Goal: Task Accomplishment & Management: Manage account settings

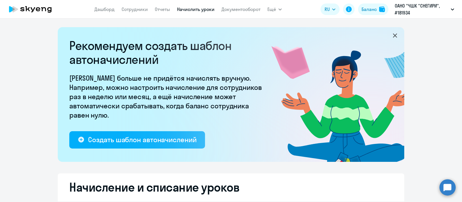
select select "10"
click at [138, 6] on link "Сотрудники" at bounding box center [135, 9] width 26 height 6
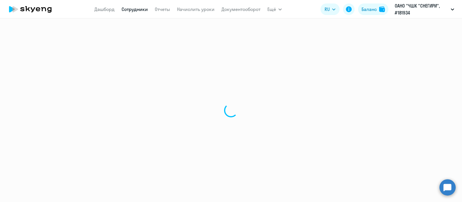
select select "30"
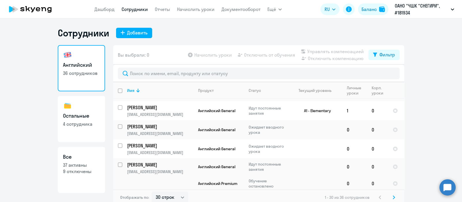
scroll to position [490, 0]
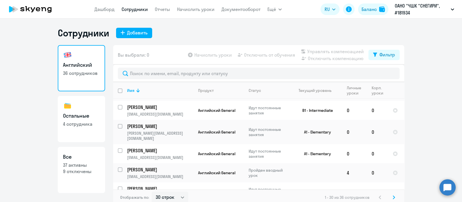
click at [390, 197] on svg-icon at bounding box center [393, 197] width 7 height 7
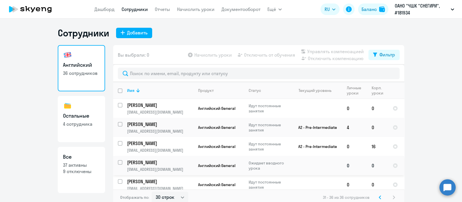
scroll to position [23, 0]
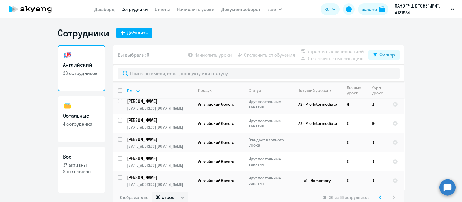
click at [376, 198] on svg-icon at bounding box center [379, 197] width 7 height 7
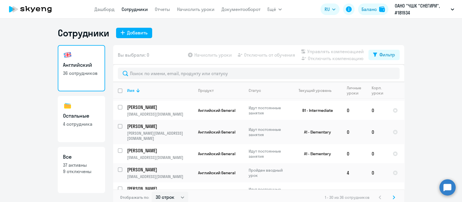
scroll to position [3, 0]
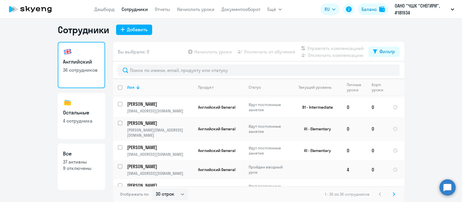
click at [393, 195] on svg-icon at bounding box center [393, 194] width 7 height 7
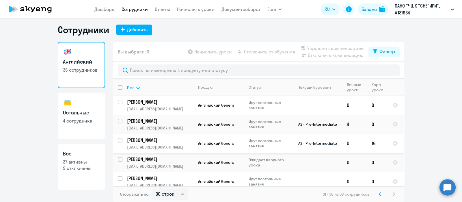
scroll to position [23, 0]
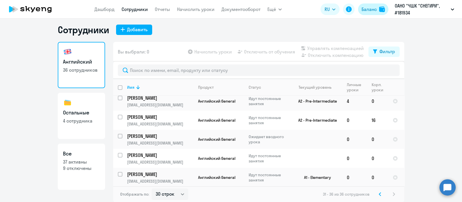
click at [371, 9] on div "Баланс" at bounding box center [368, 9] width 15 height 7
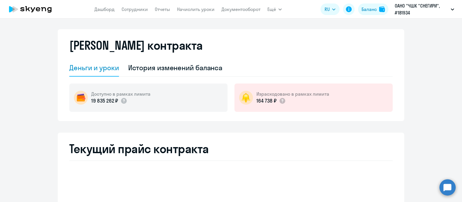
select select "english_adult_not_native_speaker"
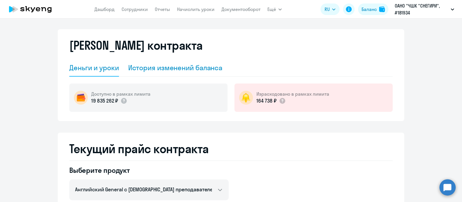
click at [207, 68] on div "История изменений баланса" at bounding box center [175, 67] width 94 height 9
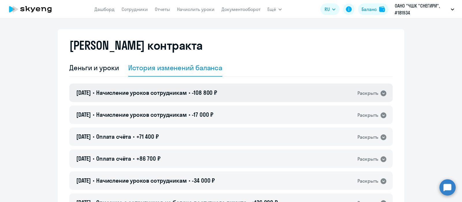
click at [270, 93] on div "[DATE] • Начисление уроков сотрудникам • -108 800 ₽ Раскрыть" at bounding box center [230, 92] width 323 height 18
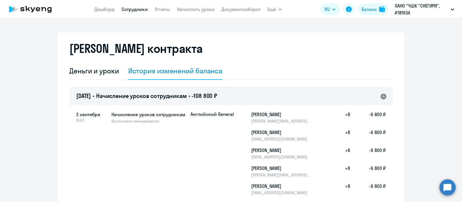
click at [134, 12] on link "Сотрудники" at bounding box center [135, 9] width 26 height 6
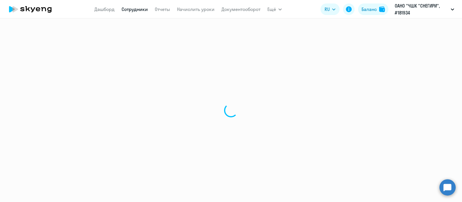
select select "30"
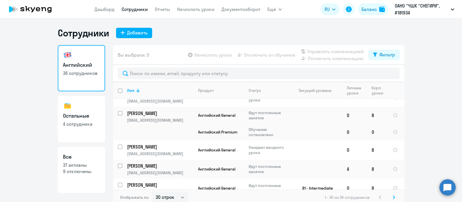
scroll to position [490, 0]
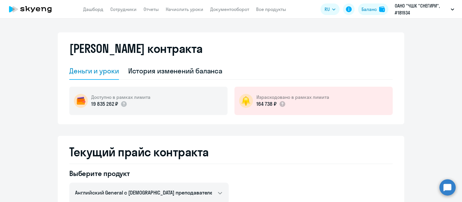
select select "english_adult_not_native_speaker"
click at [119, 6] on link "Сотрудники" at bounding box center [123, 9] width 26 height 6
select select "30"
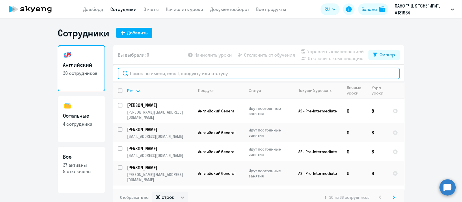
click at [194, 72] on input "text" at bounding box center [259, 74] width 282 height 12
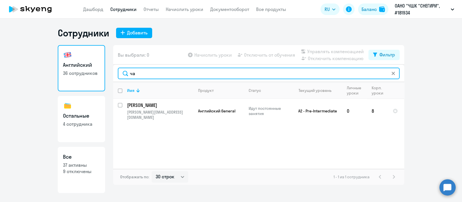
type input "ч"
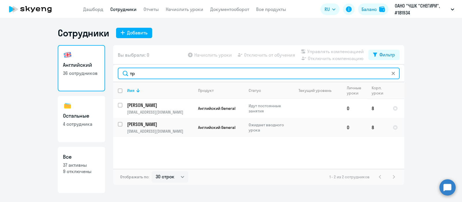
type input "т"
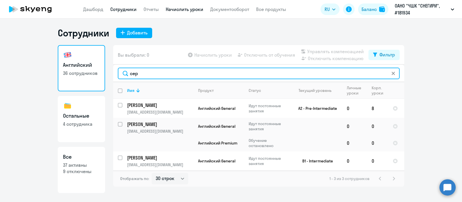
type input "сер"
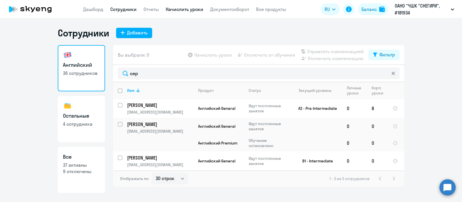
click at [189, 8] on link "Начислить уроки" at bounding box center [185, 9] width 38 height 6
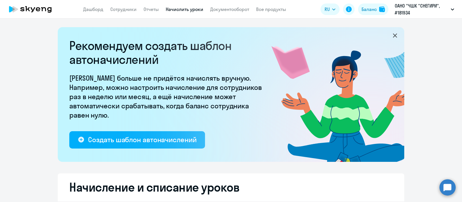
select select "10"
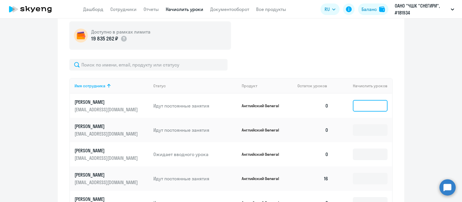
click at [366, 104] on input at bounding box center [370, 106] width 35 height 12
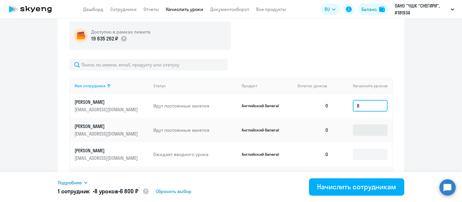
type input "8"
click at [359, 130] on input at bounding box center [370, 130] width 35 height 12
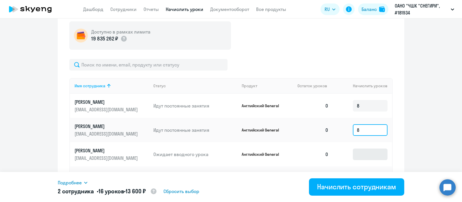
type input "8"
click at [357, 156] on input at bounding box center [370, 154] width 35 height 12
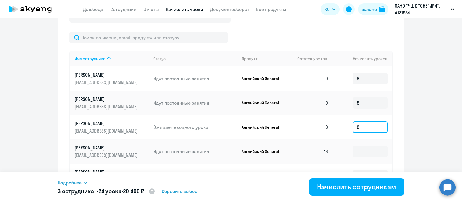
scroll to position [328, 0]
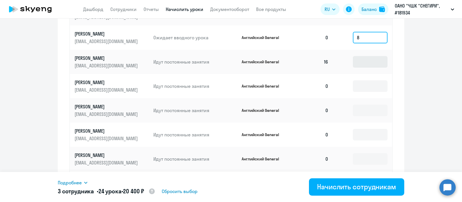
type input "8"
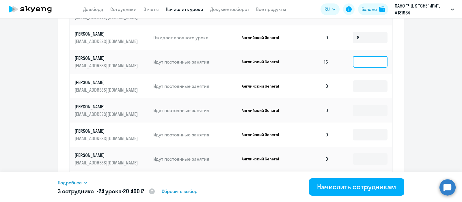
click at [359, 58] on input at bounding box center [370, 62] width 35 height 12
type input "8"
click at [355, 84] on input at bounding box center [370, 86] width 35 height 12
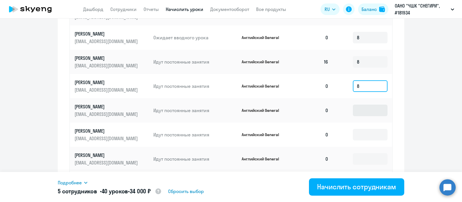
type input "8"
click at [354, 107] on input at bounding box center [370, 110] width 35 height 12
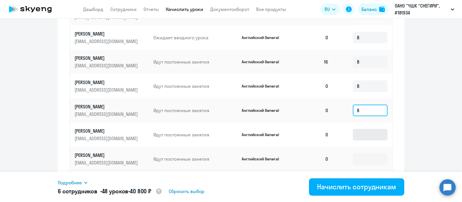
type input "8"
click at [355, 133] on input at bounding box center [370, 135] width 35 height 12
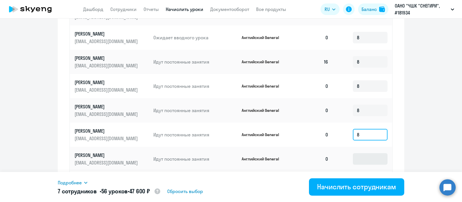
type input "8"
click at [356, 156] on input at bounding box center [370, 159] width 35 height 12
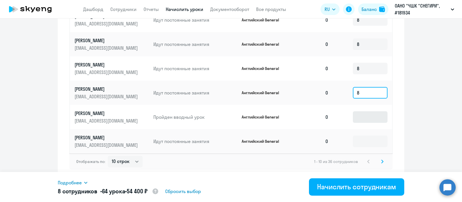
type input "8"
click at [354, 115] on input at bounding box center [370, 117] width 35 height 12
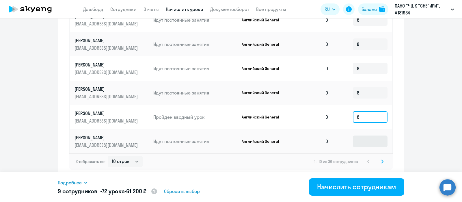
type input "8"
click at [354, 143] on input at bounding box center [370, 141] width 35 height 12
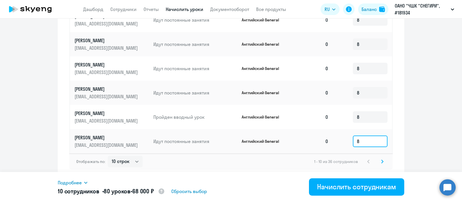
type input "8"
click at [381, 160] on icon at bounding box center [382, 161] width 2 height 4
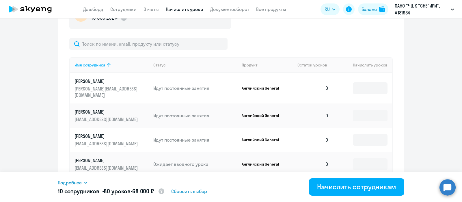
scroll to position [225, 0]
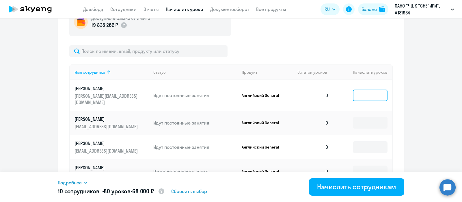
click at [359, 95] on input at bounding box center [370, 95] width 35 height 12
type input "8"
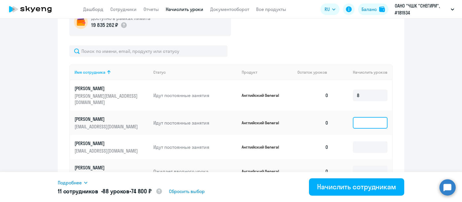
click at [358, 118] on input at bounding box center [370, 123] width 35 height 12
type input "8"
click at [356, 143] on input at bounding box center [370, 147] width 35 height 12
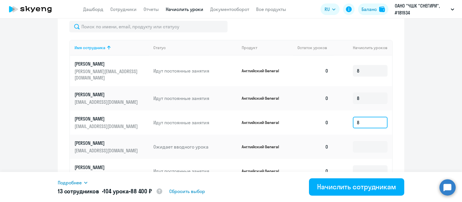
type input "8"
click at [356, 143] on input at bounding box center [370, 147] width 35 height 12
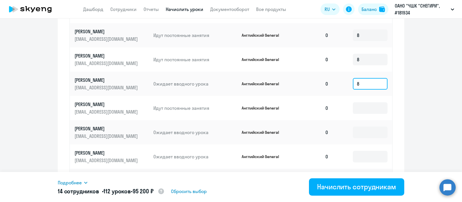
scroll to position [316, 0]
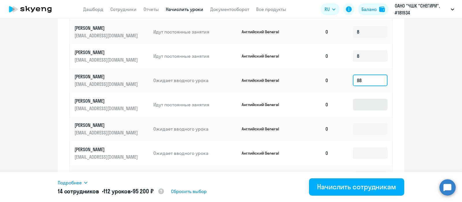
type input "88"
click at [354, 102] on input at bounding box center [370, 105] width 35 height 12
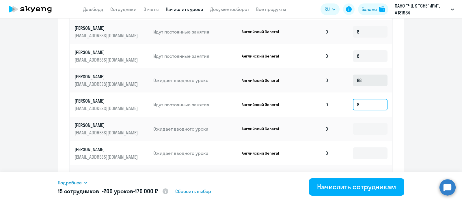
type input "8"
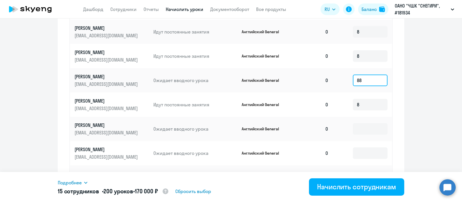
click at [368, 76] on input "88" at bounding box center [370, 80] width 35 height 12
drag, startPoint x: 368, startPoint y: 76, endPoint x: 357, endPoint y: 124, distance: 48.9
click at [357, 124] on tbody "Головко Мария golovko@snegiri.school Идут постоянные занятия Английский General…" at bounding box center [231, 116] width 322 height 255
type input "8"
click at [357, 124] on input at bounding box center [370, 129] width 35 height 12
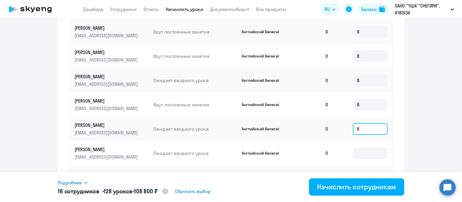
type input "8"
click at [356, 156] on td at bounding box center [362, 153] width 59 height 24
click at [356, 147] on input at bounding box center [370, 153] width 35 height 12
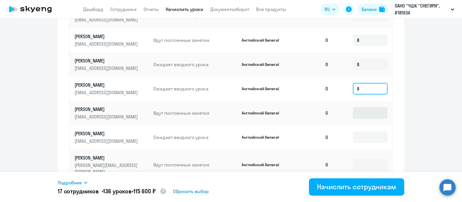
type input "8"
click at [356, 107] on input at bounding box center [370, 113] width 35 height 12
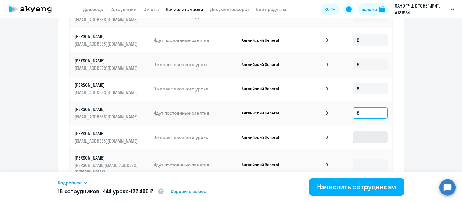
type input "8"
click at [356, 131] on input at bounding box center [370, 137] width 35 height 12
type input "8"
click at [355, 159] on input at bounding box center [370, 165] width 35 height 12
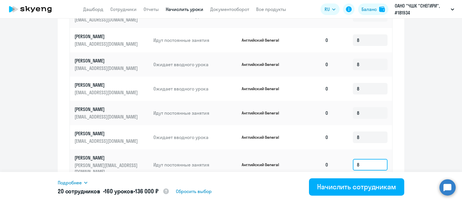
scroll to position [394, 0]
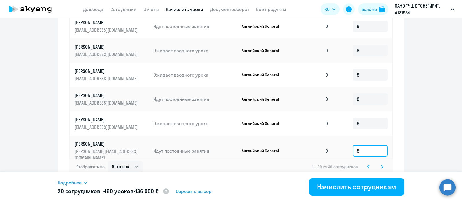
type input "8"
click at [379, 163] on svg-icon at bounding box center [382, 166] width 7 height 7
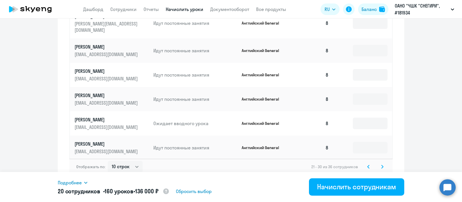
click at [365, 163] on svg-icon at bounding box center [368, 166] width 7 height 7
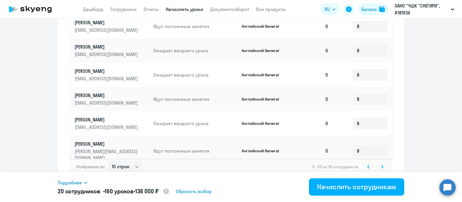
click at [365, 163] on svg-icon at bounding box center [368, 166] width 7 height 7
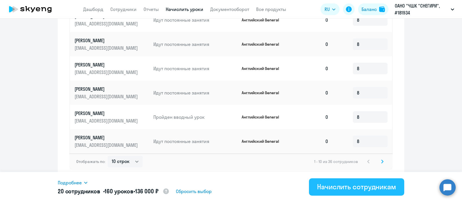
click at [336, 186] on div "Начислить сотрудникам" at bounding box center [356, 186] width 79 height 9
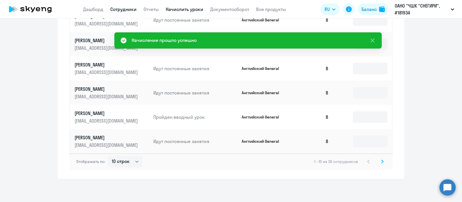
click at [131, 9] on link "Сотрудники" at bounding box center [123, 9] width 26 height 6
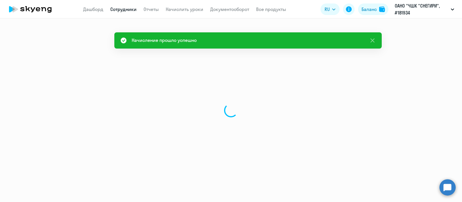
select select "30"
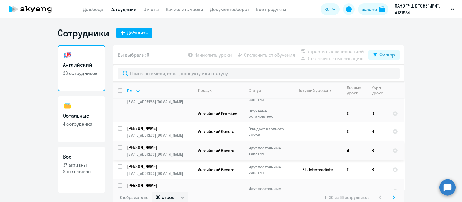
scroll to position [490, 0]
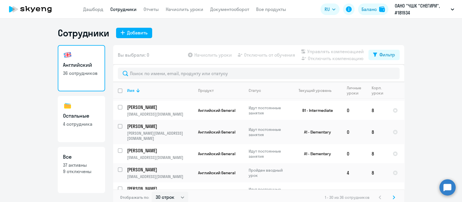
click at [393, 197] on svg-icon at bounding box center [393, 197] width 7 height 7
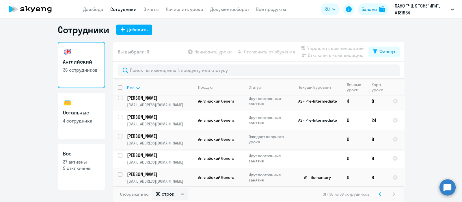
scroll to position [0, 0]
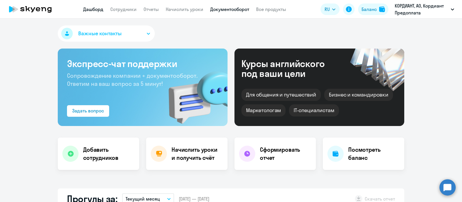
click at [222, 8] on link "Документооборот" at bounding box center [229, 9] width 39 height 6
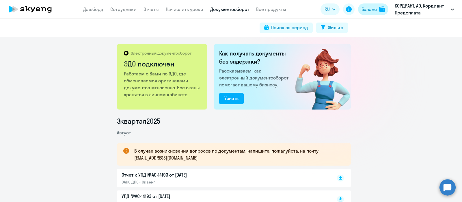
click at [369, 10] on div "Баланс" at bounding box center [368, 9] width 15 height 7
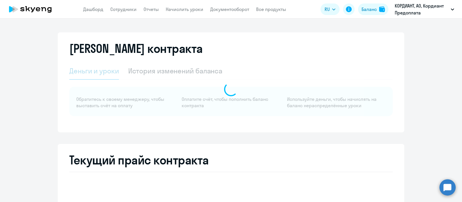
select select "english_adult_not_native_speaker"
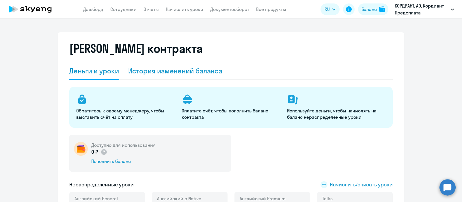
click at [200, 64] on div "История изменений баланса" at bounding box center [175, 70] width 94 height 17
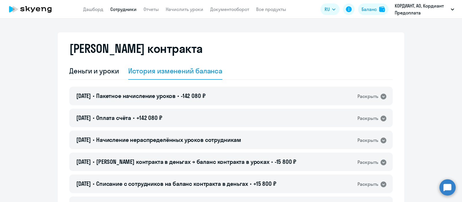
click at [131, 10] on link "Сотрудники" at bounding box center [123, 9] width 26 height 6
select select "30"
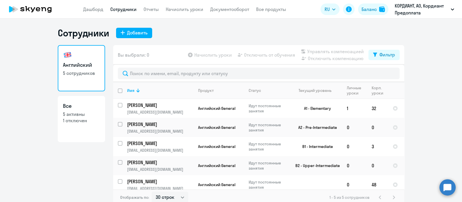
scroll to position [3, 0]
